Goal: Check status: Check status

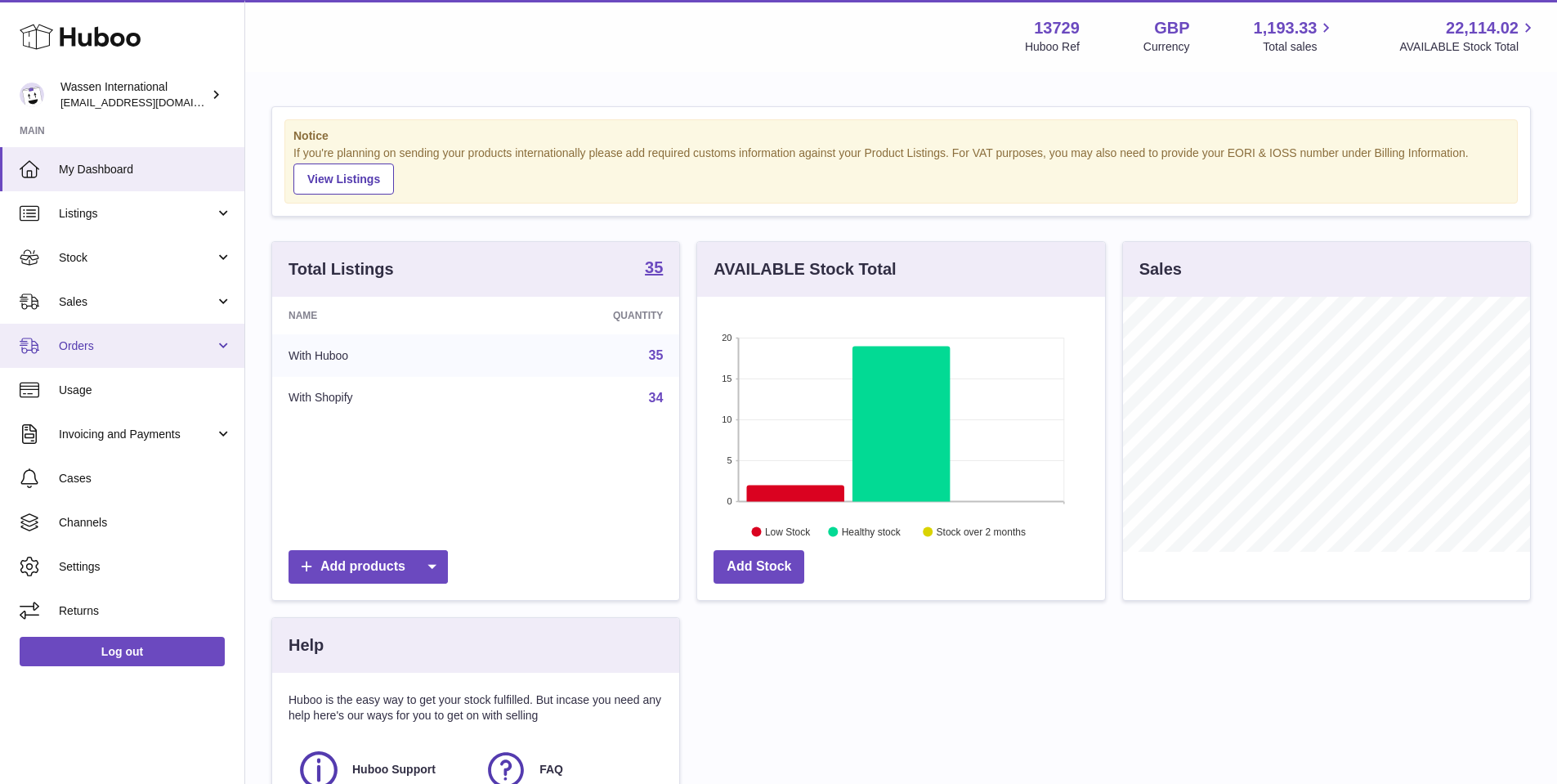
scroll to position [255, 408]
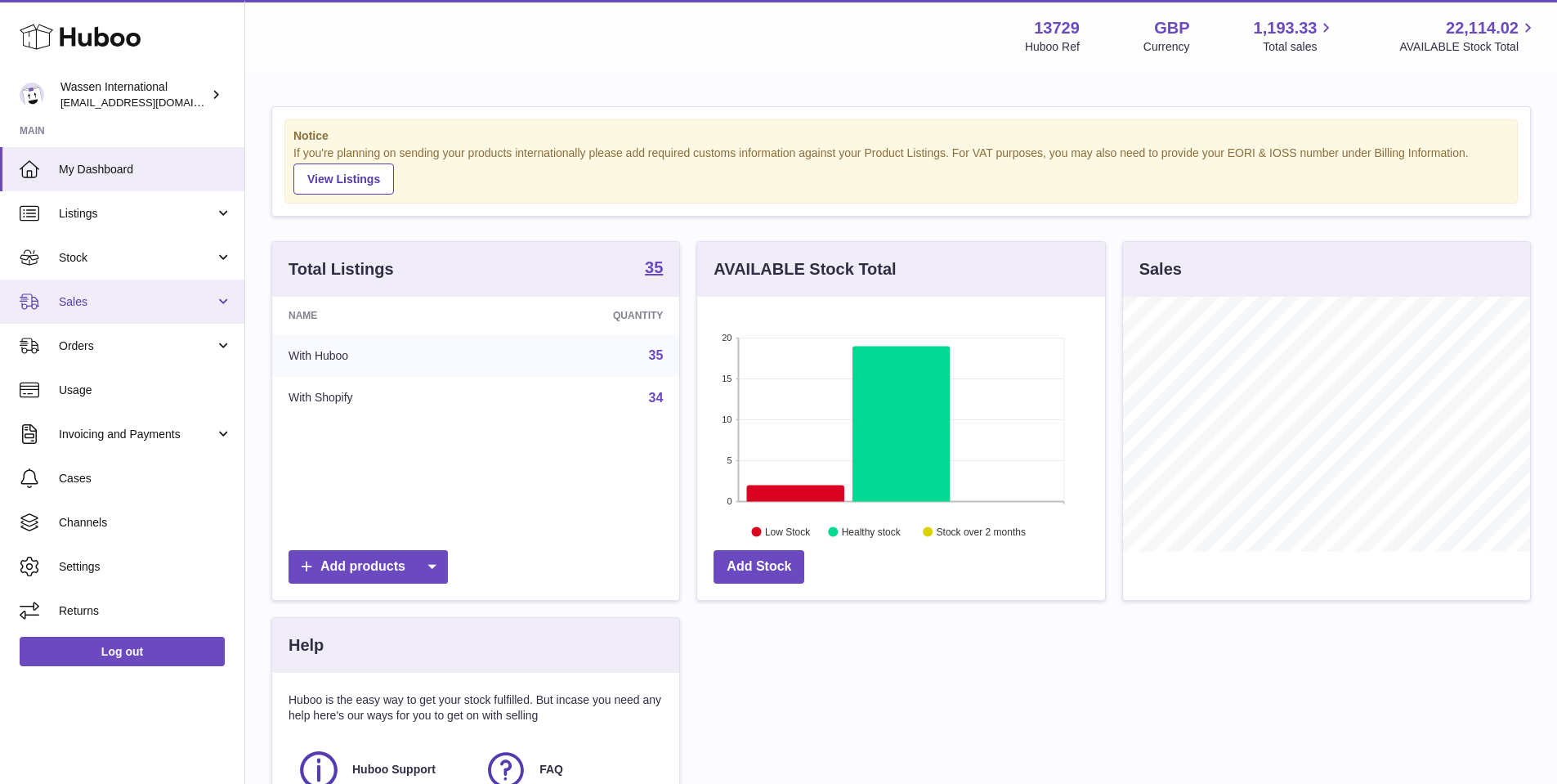
click at [147, 298] on span "Sales" at bounding box center [137, 302] width 156 height 16
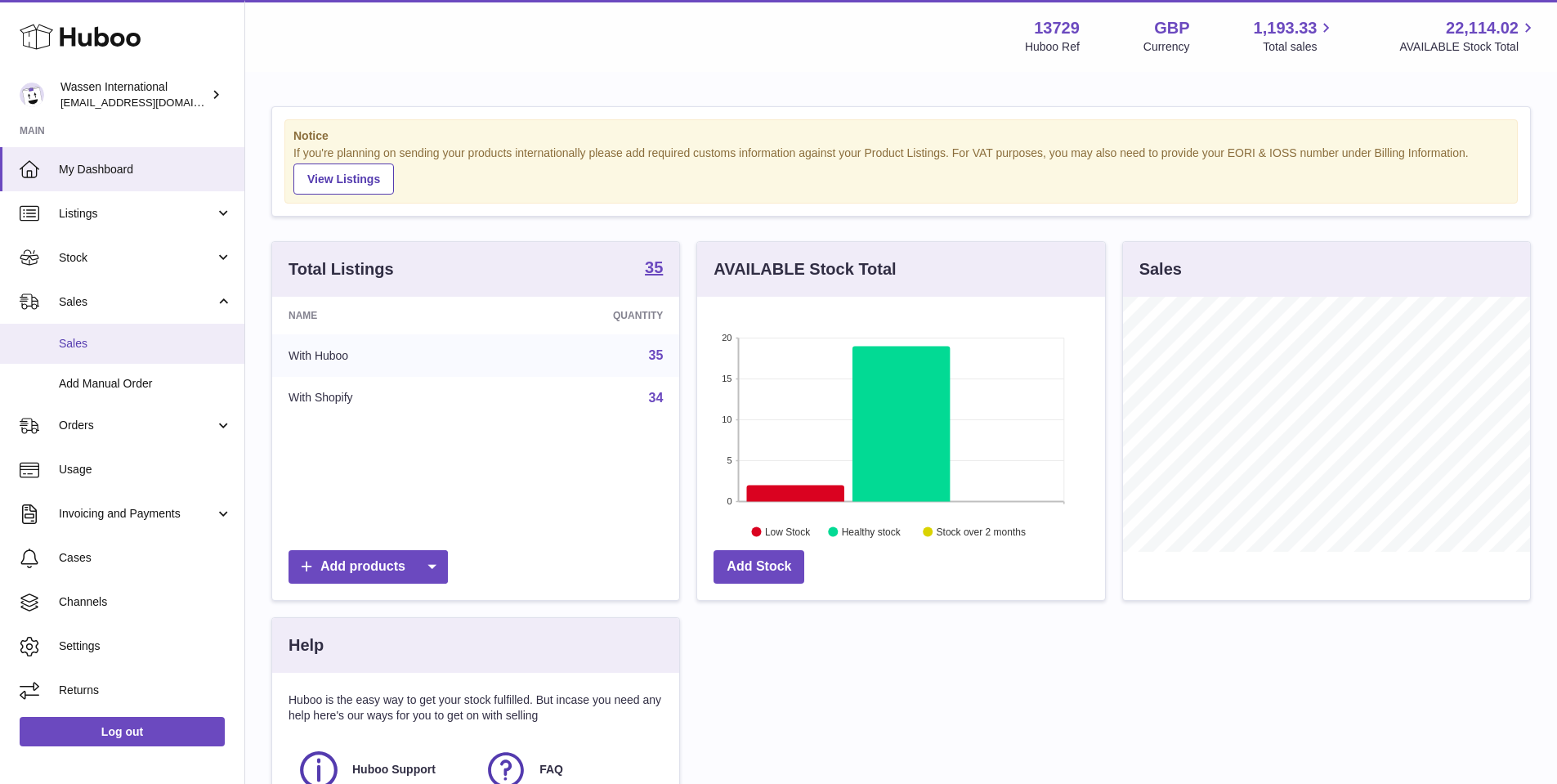
click at [140, 323] on link "Sales" at bounding box center [122, 343] width 244 height 40
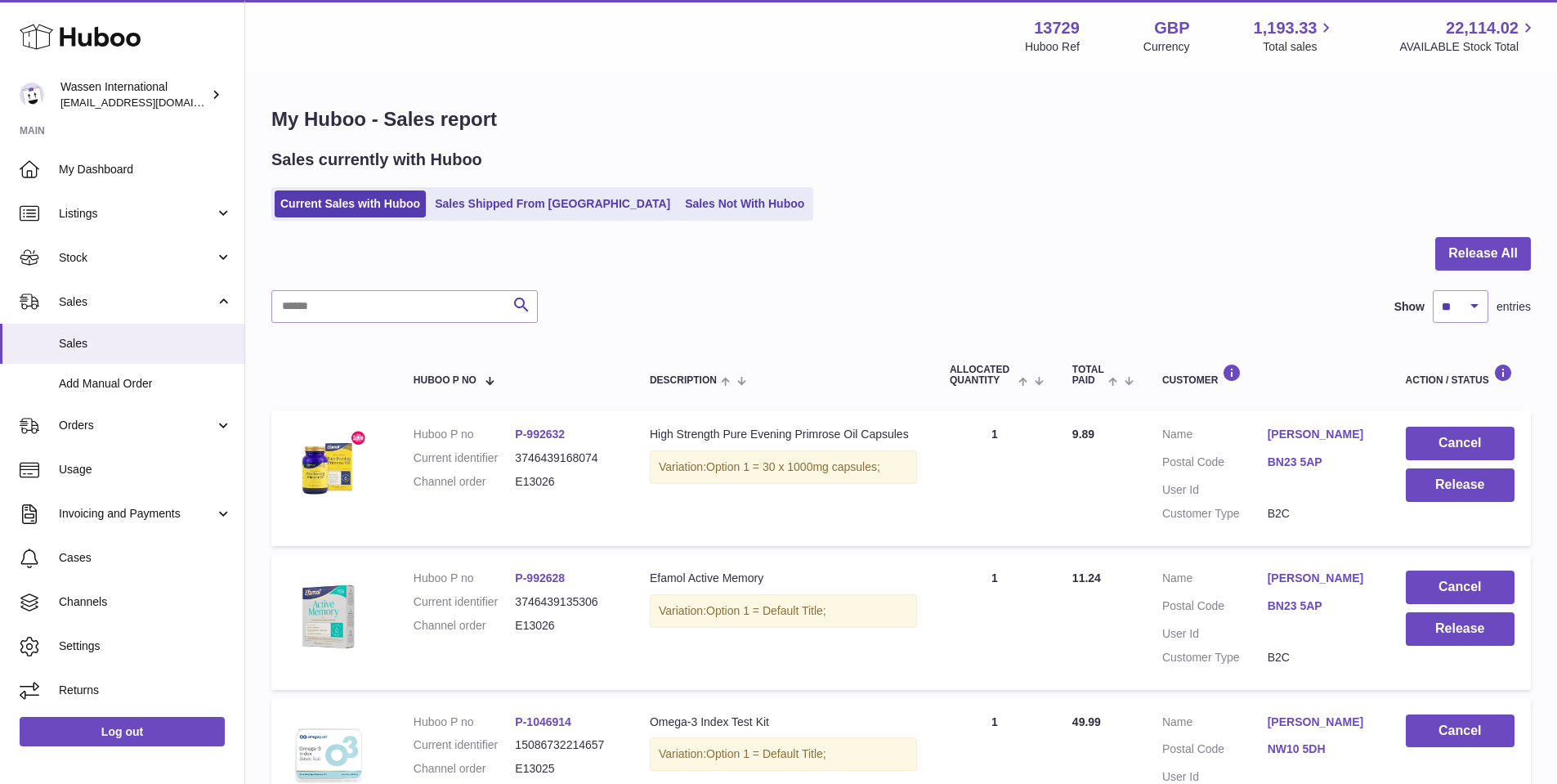
click at [513, 186] on div "Sales currently with Huboo Current Sales with Huboo Sales Shipped From [GEOGRAP…" at bounding box center [902, 185] width 1260 height 72
click at [510, 196] on link "Sales Shipped From [GEOGRAPHIC_DATA]" at bounding box center [552, 204] width 247 height 27
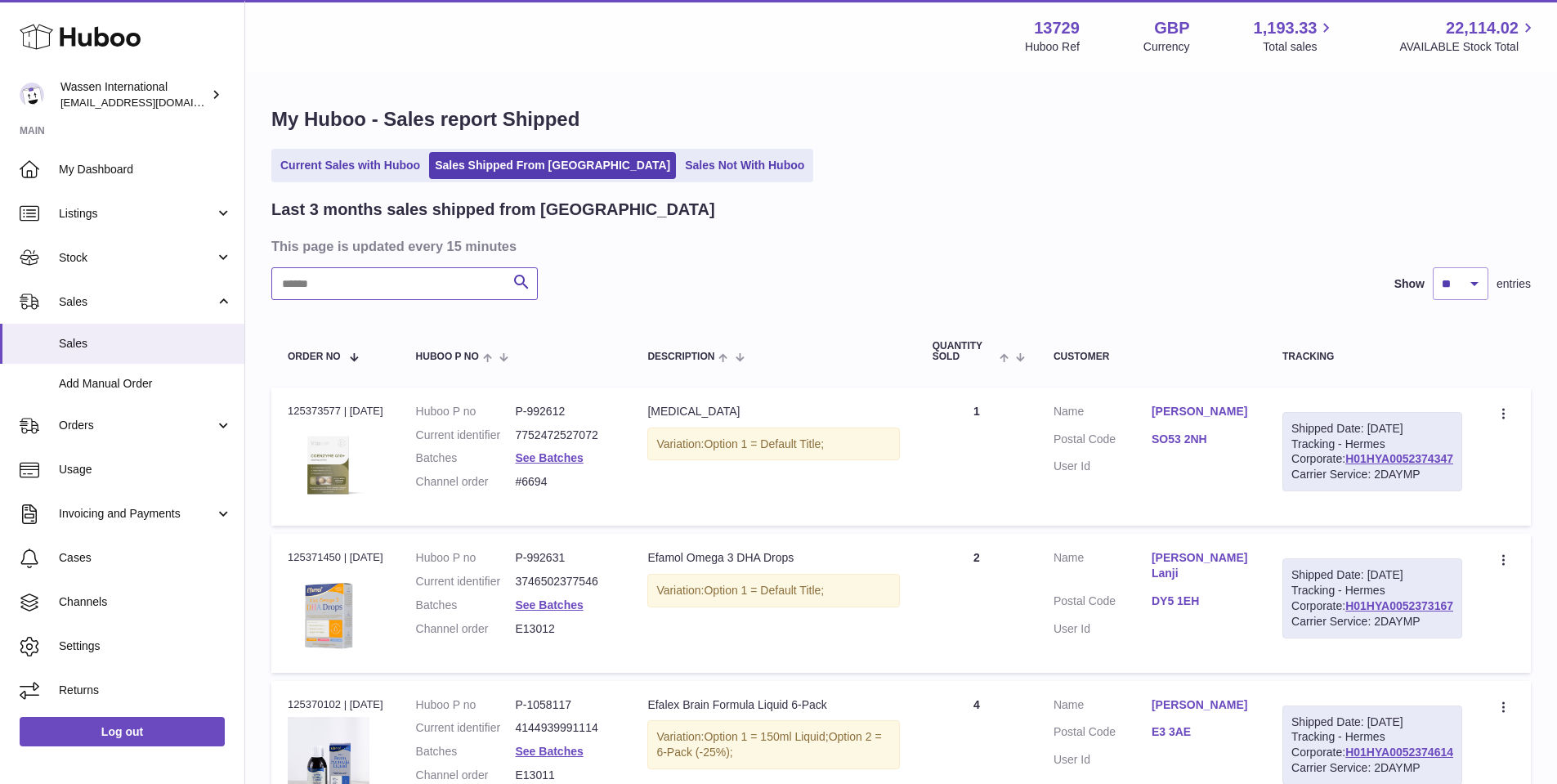
click at [425, 279] on input "text" at bounding box center [404, 283] width 267 height 32
paste input "******"
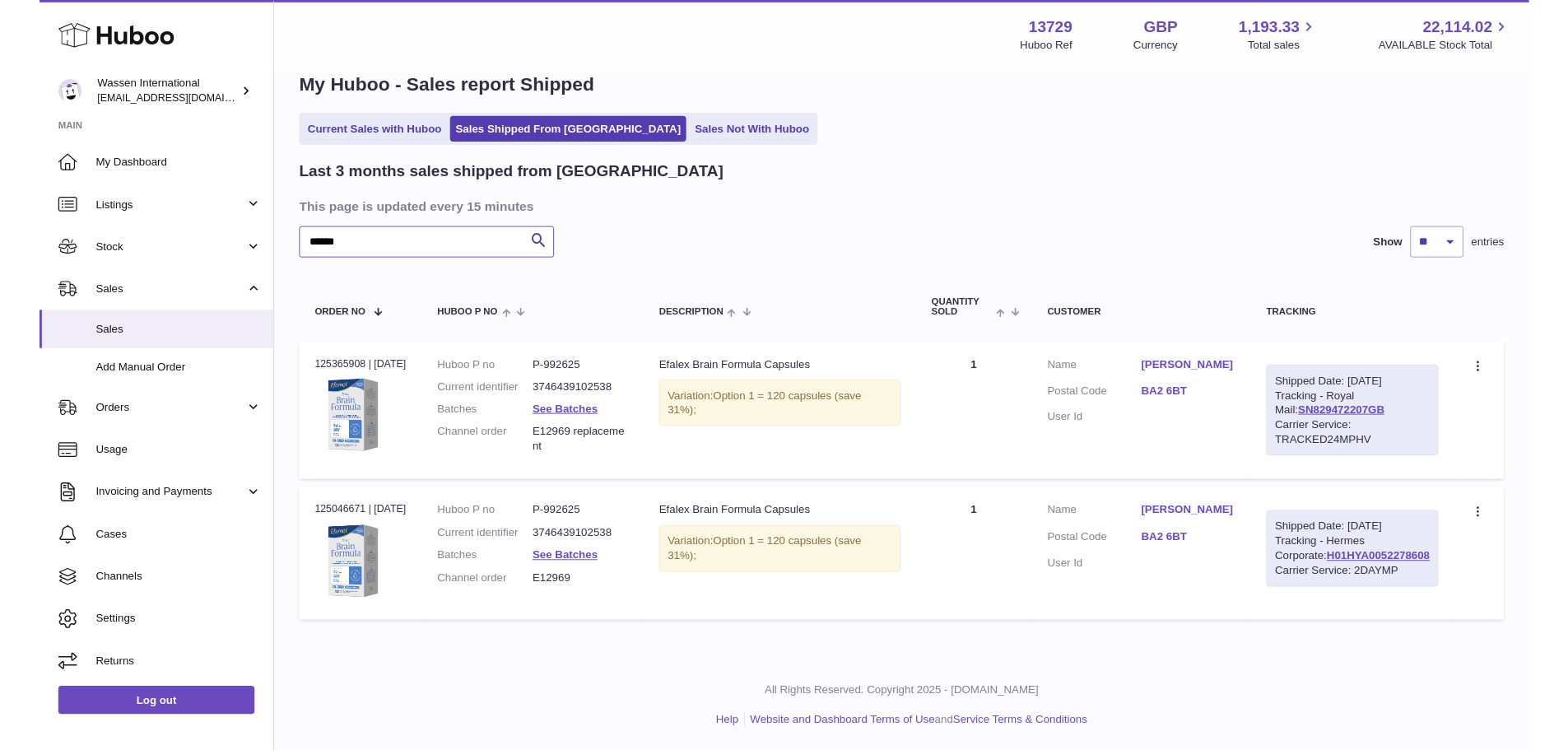
scroll to position [99, 0]
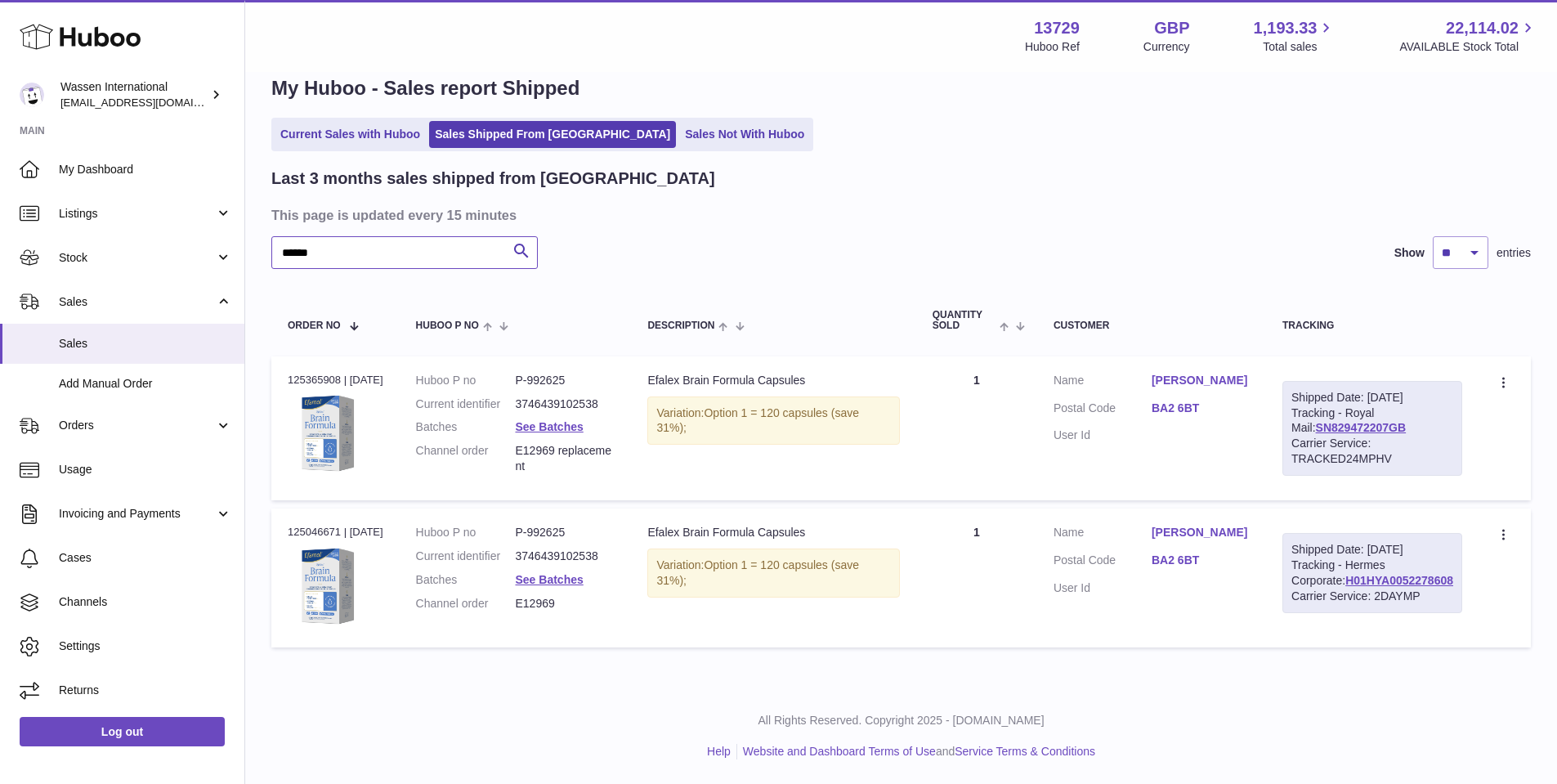
type input "******"
click at [692, 373] on div "Efalex Brain Formula Capsules" at bounding box center [774, 381] width 252 height 16
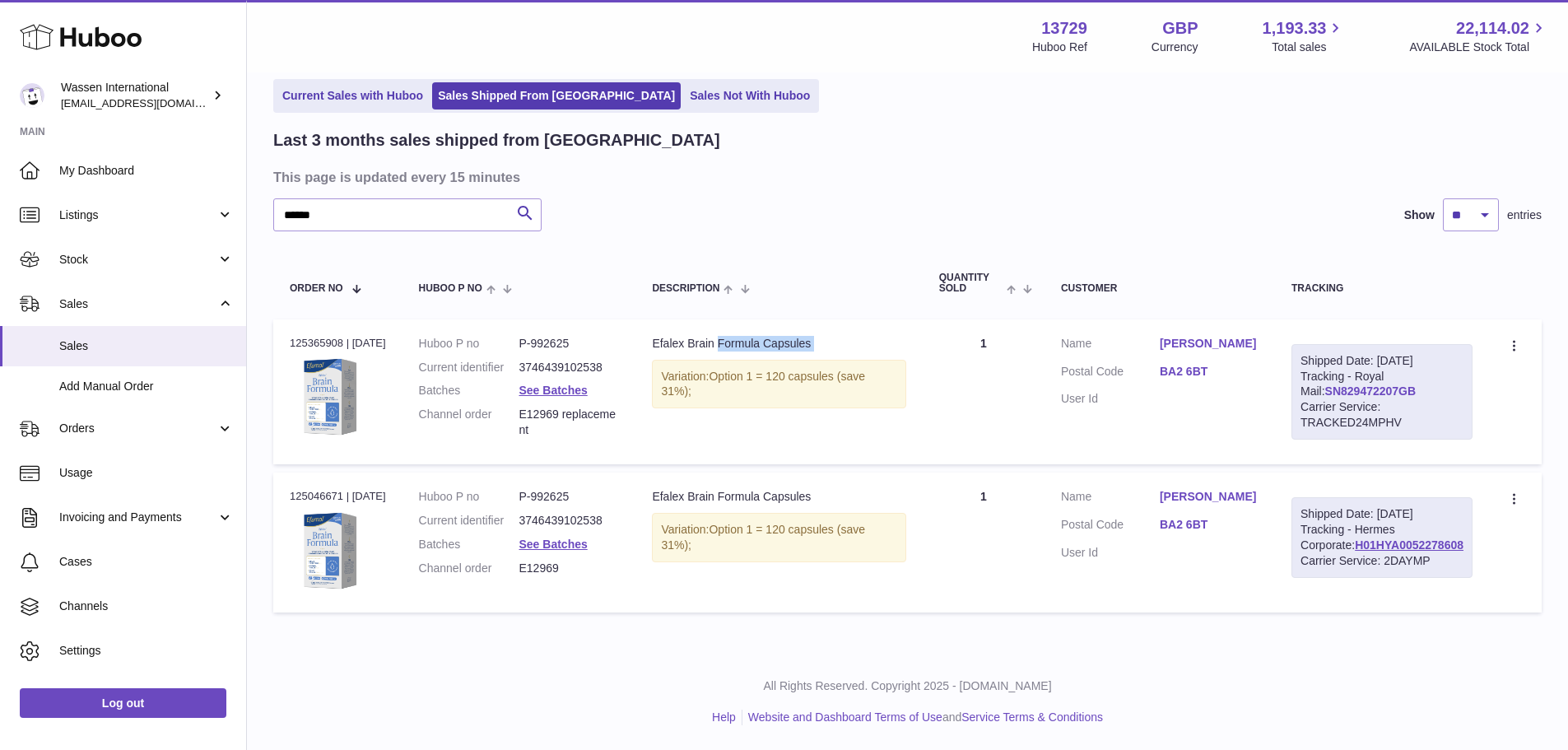
click at [1396, 391] on link "SN829472207GB" at bounding box center [1371, 391] width 91 height 13
click at [1000, 408] on td "Quantity 1" at bounding box center [984, 392] width 122 height 145
click at [1383, 552] on link "H01HYA0052278608" at bounding box center [1410, 544] width 108 height 13
click at [1204, 531] on link "BA2 6BT" at bounding box center [1209, 526] width 98 height 16
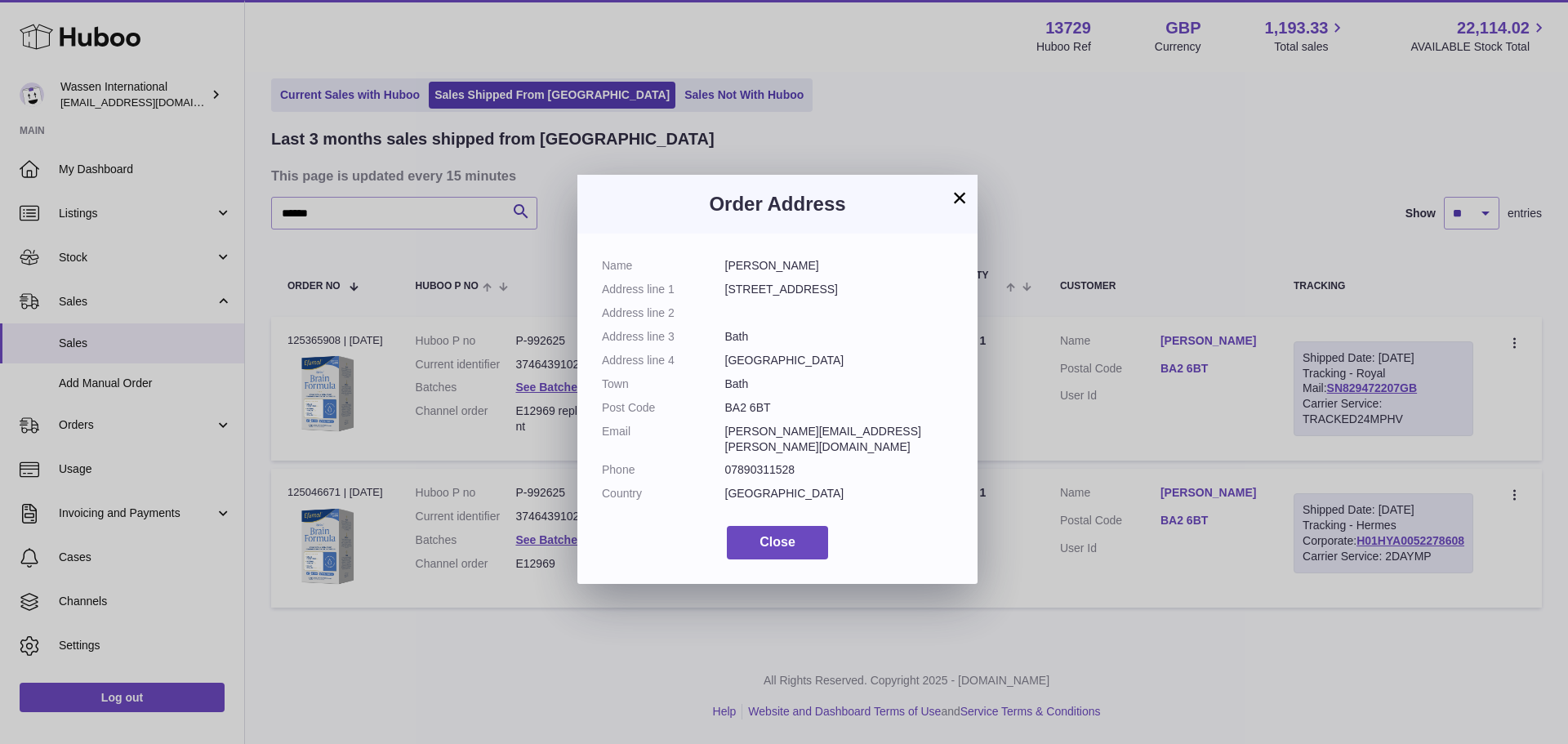
click at [722, 408] on dt "Post Code" at bounding box center [663, 408] width 123 height 16
drag, startPoint x: 725, startPoint y: 406, endPoint x: 768, endPoint y: 408, distance: 43.0
click at [768, 408] on dd "BA2 6BT" at bounding box center [839, 408] width 228 height 16
copy dd "BA2 6BT"
click at [994, 467] on div "× Order Address Name Ian Truman Address line 1 10 St Ann’s Way Address line 2 A…" at bounding box center [784, 372] width 1568 height 744
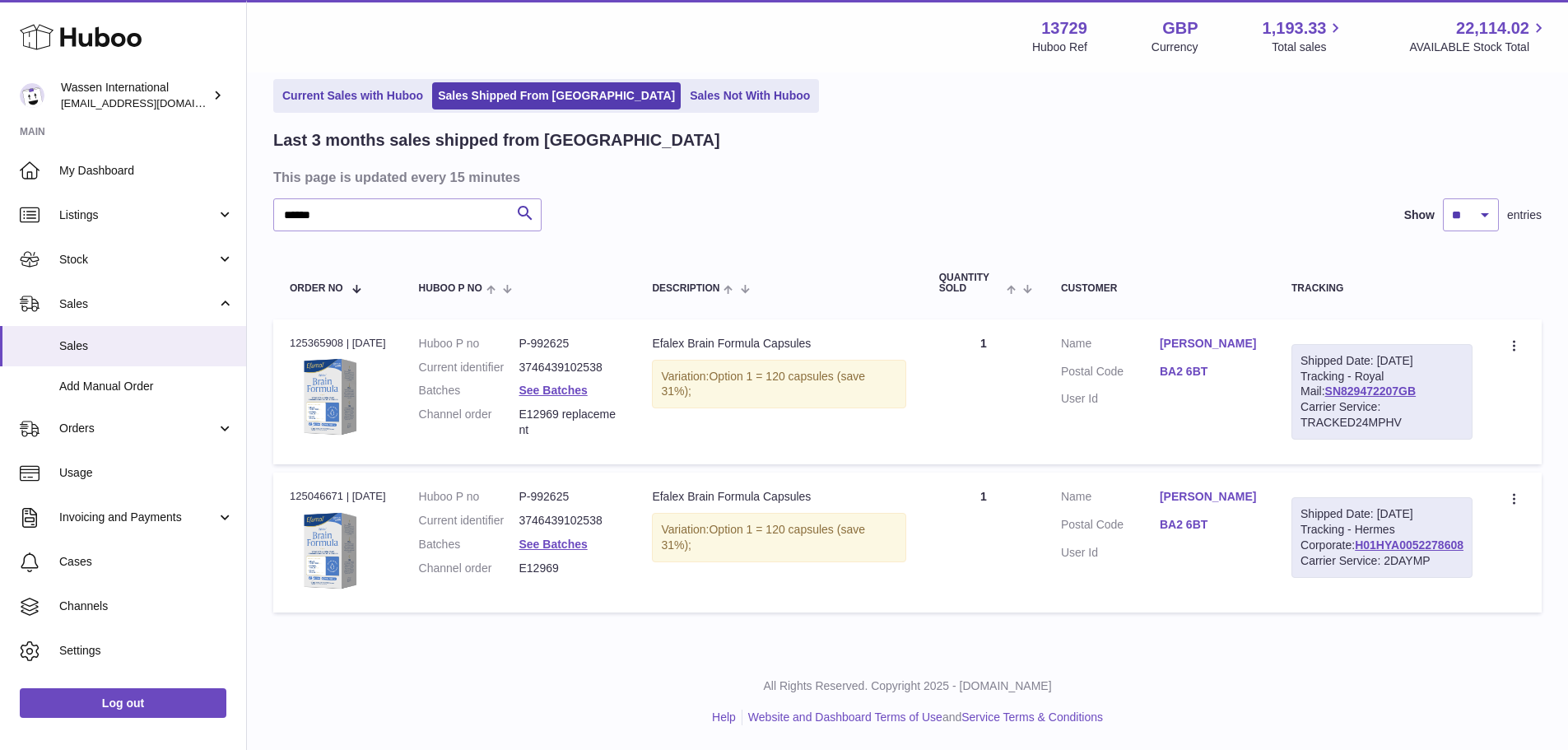
click at [310, 497] on div "Order no 125046671 | 20th Sep" at bounding box center [338, 496] width 96 height 15
copy div "125046671"
